Goal: Find specific fact: Find specific fact

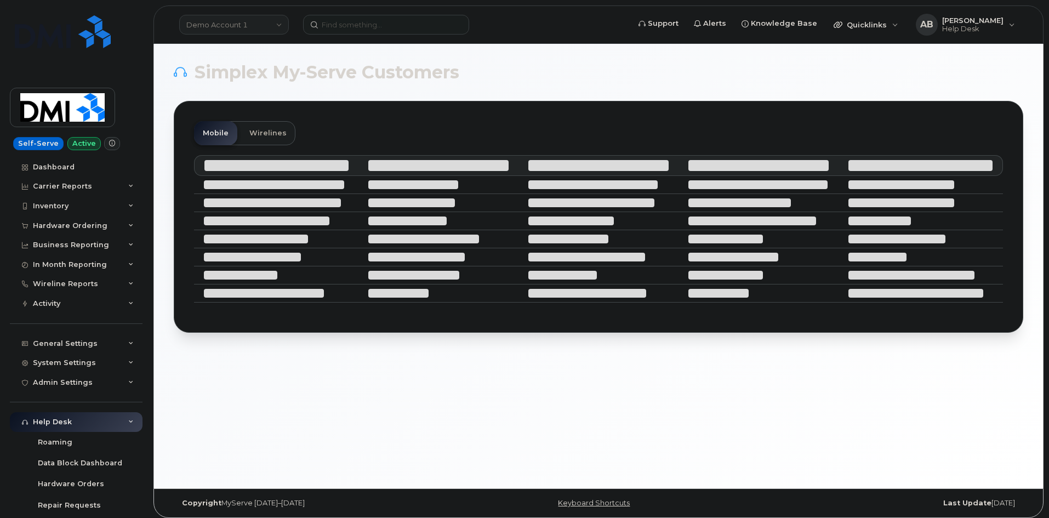
click at [255, 26] on link "Demo Account 1" at bounding box center [234, 25] width 110 height 20
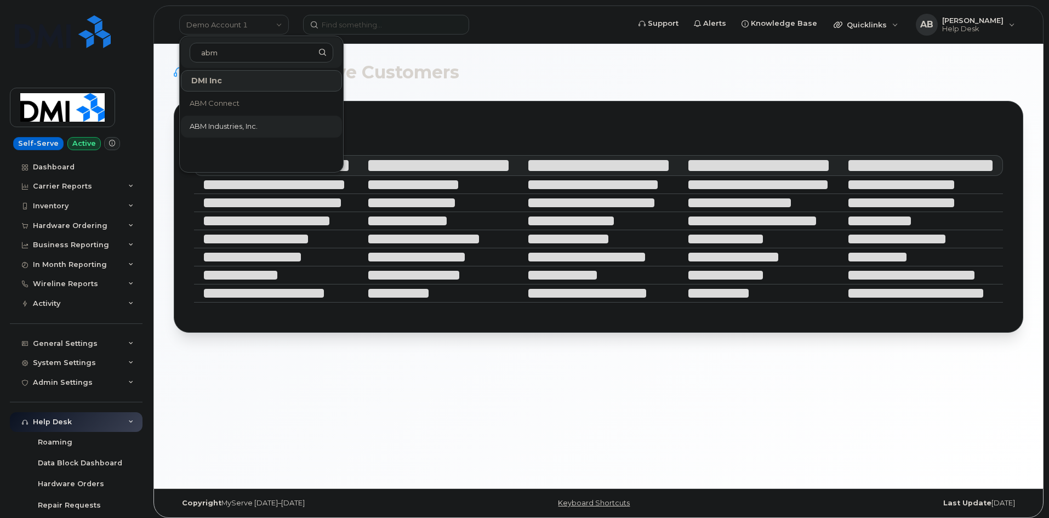
type input "abm"
click at [245, 127] on span "ABM Industries, Inc." at bounding box center [224, 126] width 68 height 11
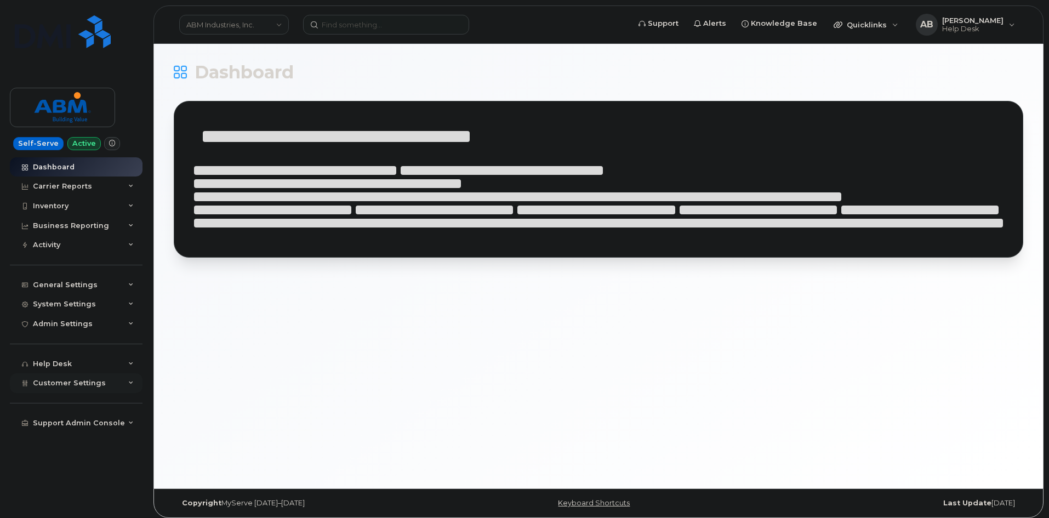
click at [128, 382] on icon at bounding box center [130, 382] width 5 height 5
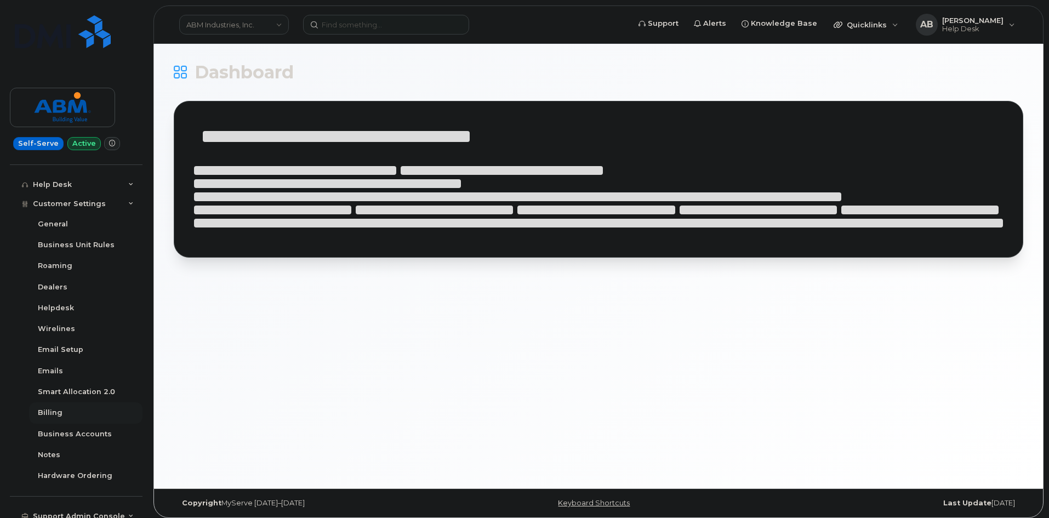
scroll to position [187, 0]
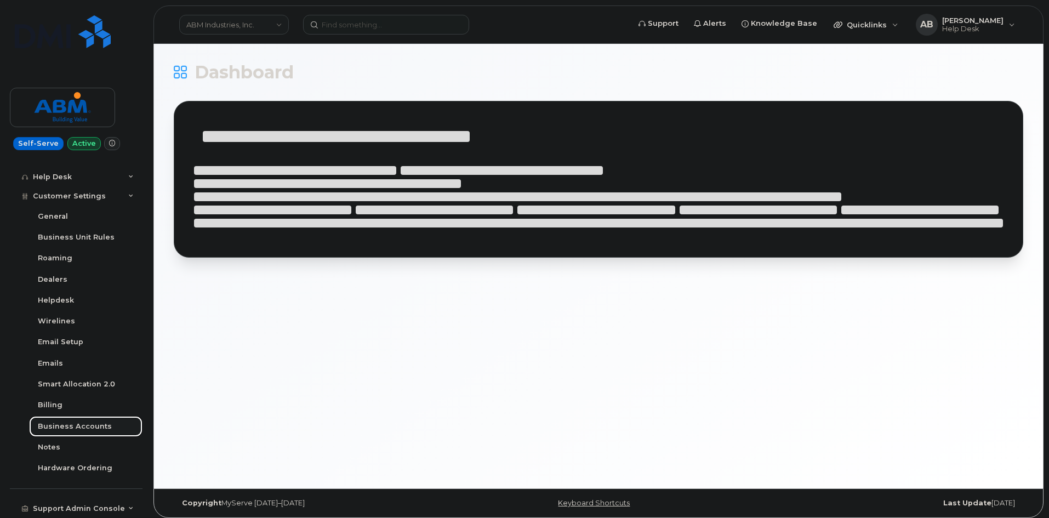
click at [84, 429] on div "Business Accounts" at bounding box center [75, 426] width 74 height 10
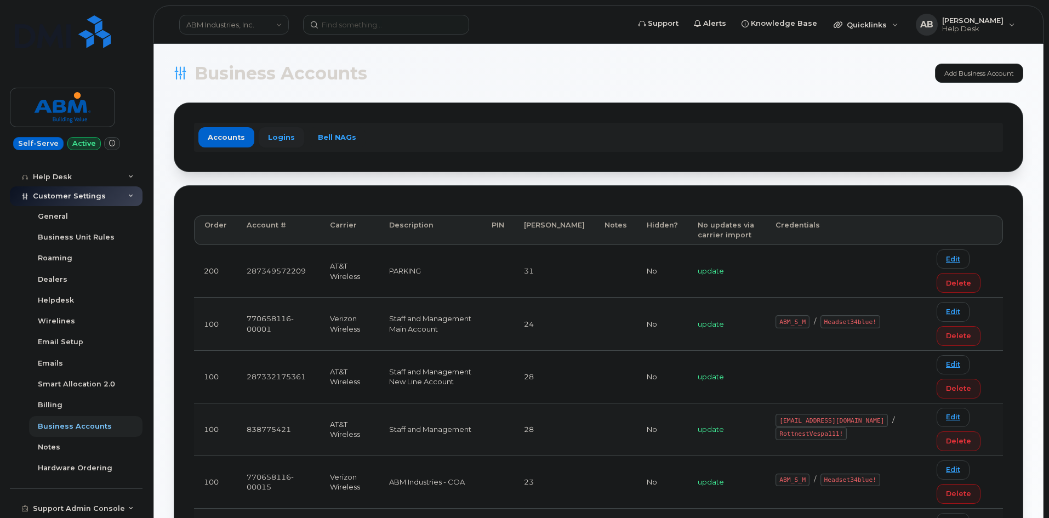
click at [279, 135] on link "Logins" at bounding box center [281, 137] width 45 height 20
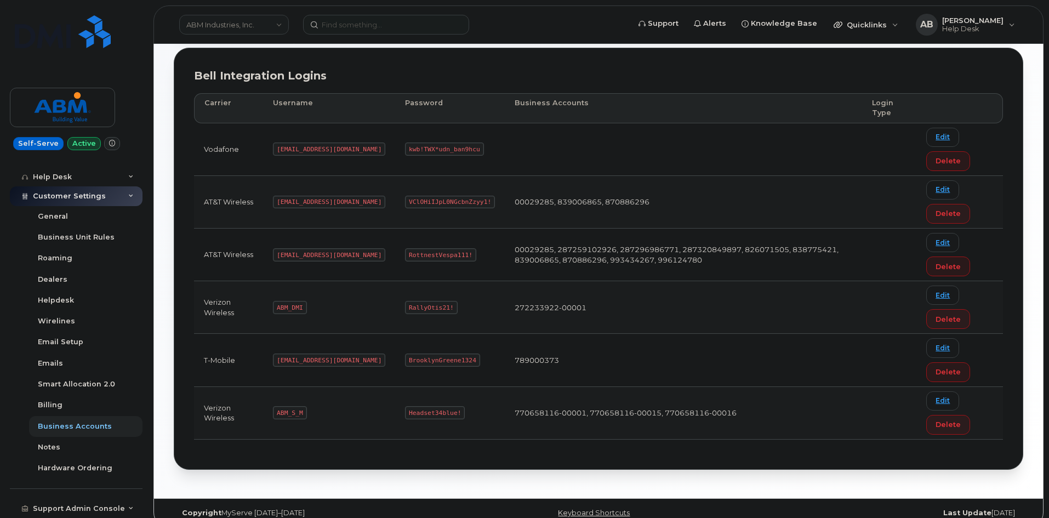
scroll to position [153, 0]
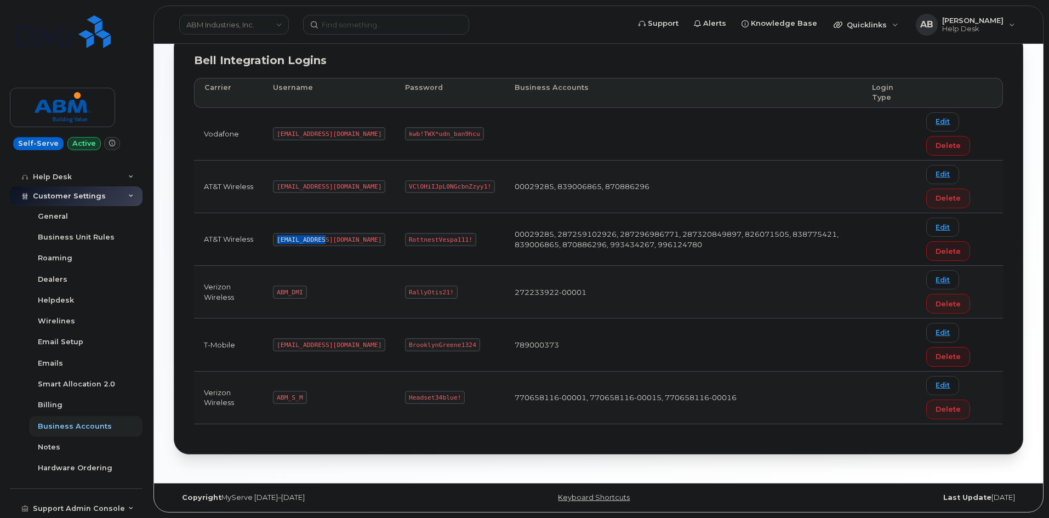
drag, startPoint x: 322, startPoint y: 238, endPoint x: 274, endPoint y: 239, distance: 48.2
click at [274, 239] on td "abm@dminc.com" at bounding box center [329, 239] width 132 height 53
copy code "abm@dminc.com"
drag, startPoint x: 430, startPoint y: 238, endPoint x: 366, endPoint y: 239, distance: 64.1
click at [395, 239] on td "RottnestVespa111!" at bounding box center [450, 239] width 110 height 53
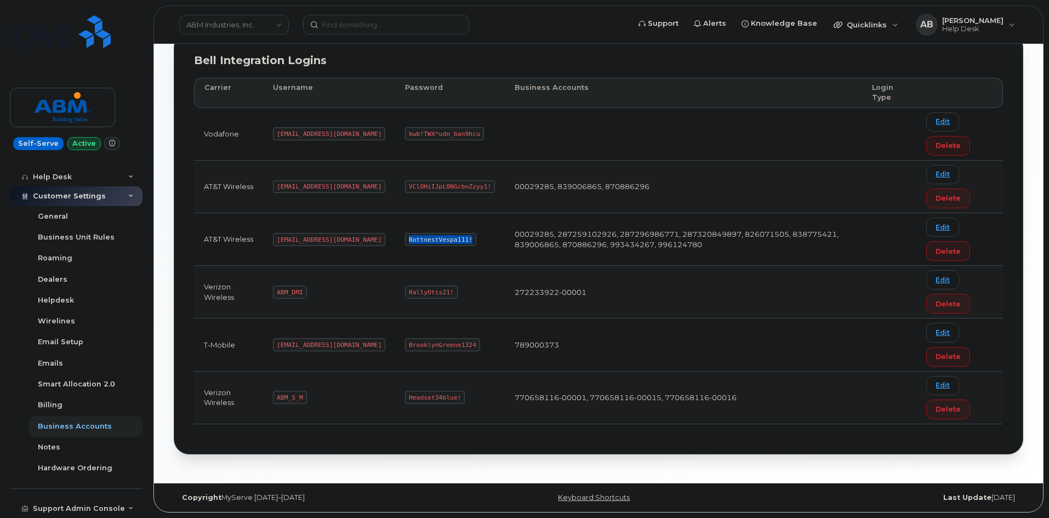
copy code "RottnestVespa111!"
click at [299, 396] on code "ABM_S_M" at bounding box center [289, 397] width 33 height 13
drag, startPoint x: 301, startPoint y: 396, endPoint x: 274, endPoint y: 397, distance: 27.4
click at [274, 397] on td "ABM_S_M" at bounding box center [329, 398] width 132 height 53
copy code "ABM_S_M"
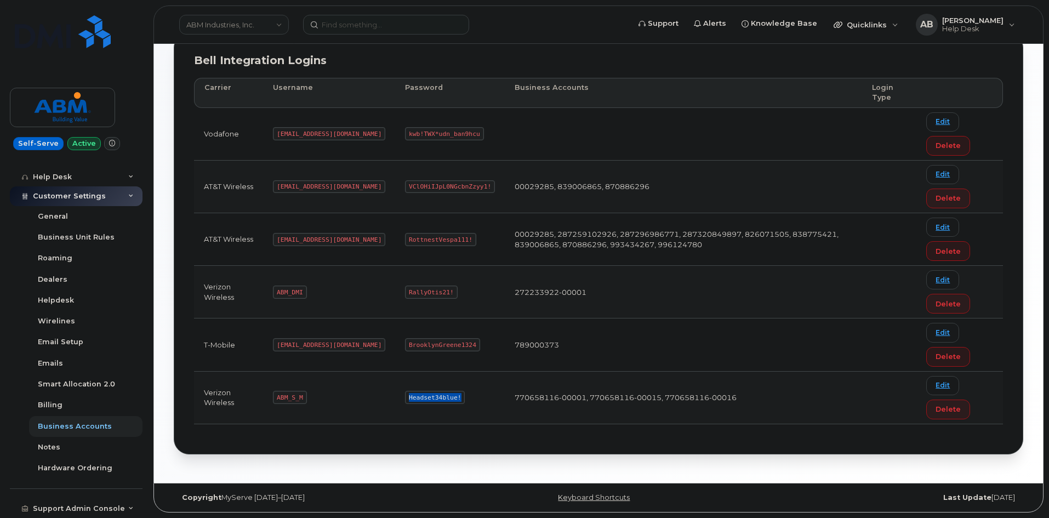
drag, startPoint x: 418, startPoint y: 397, endPoint x: 358, endPoint y: 400, distance: 59.2
click at [395, 400] on td "Headset34blue!" at bounding box center [450, 398] width 110 height 53
copy code "Headset34blue!"
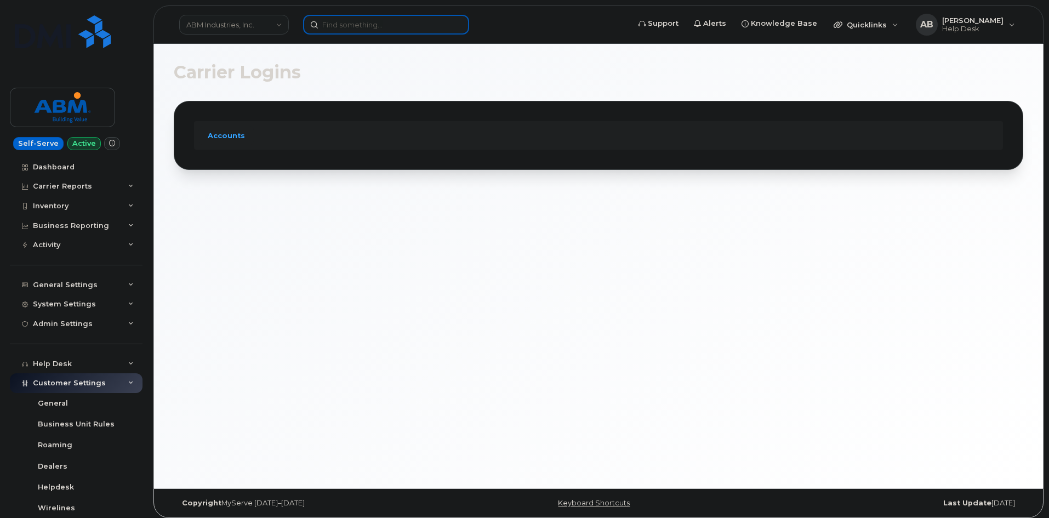
click at [346, 27] on input at bounding box center [386, 25] width 166 height 20
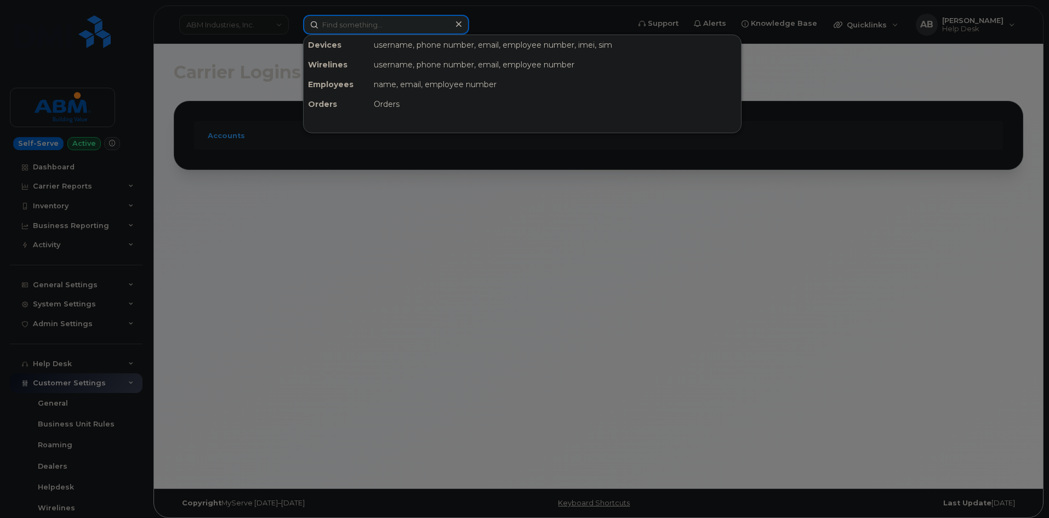
paste input "5715403072"
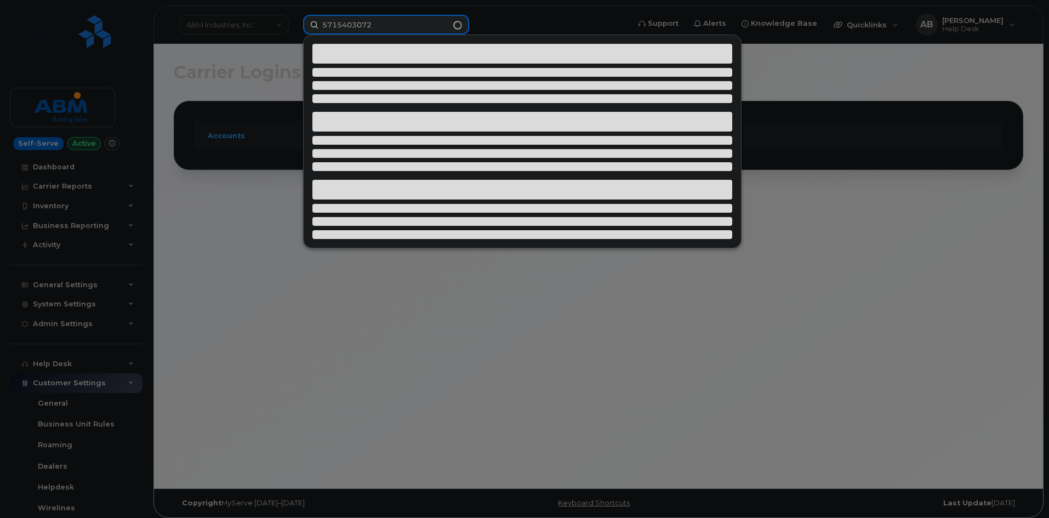
type input "5715403072"
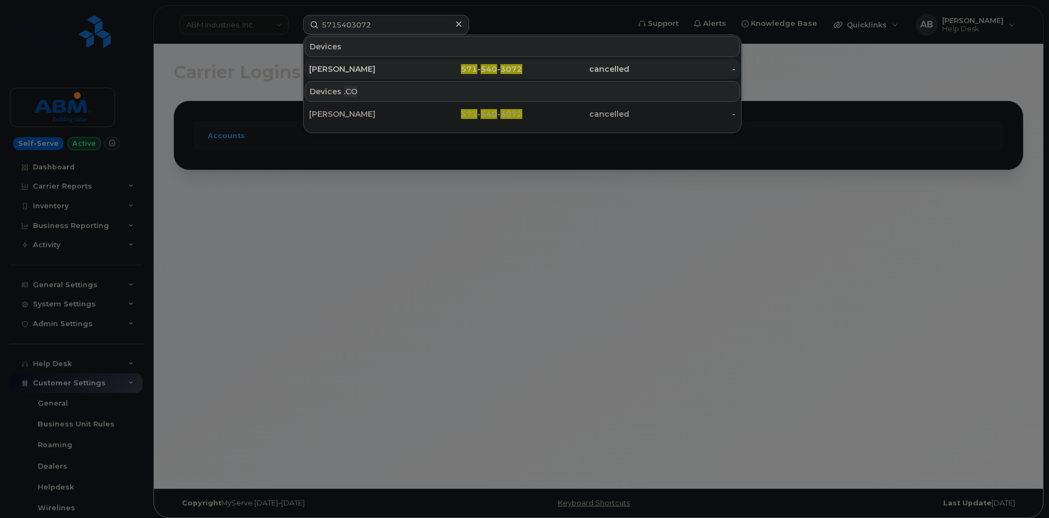
click at [392, 67] on div "[PERSON_NAME]" at bounding box center [362, 69] width 107 height 11
